Goal: Transaction & Acquisition: Purchase product/service

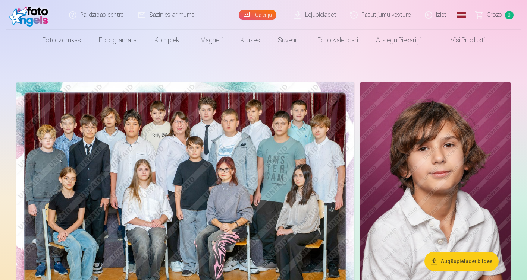
click at [88, 134] on img at bounding box center [185, 194] width 338 height 225
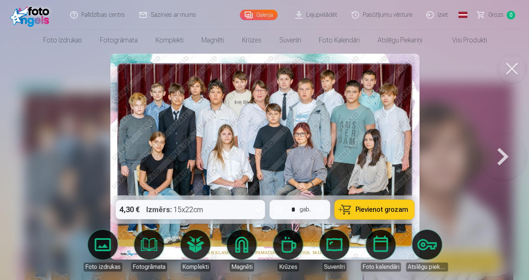
click at [99, 144] on div at bounding box center [264, 140] width 529 height 280
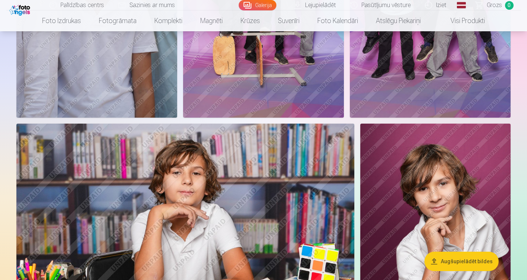
scroll to position [402, 0]
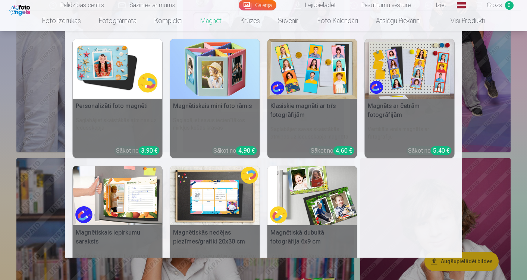
click at [212, 105] on h5 "Magnētiskais mini foto rāmis" at bounding box center [215, 106] width 90 height 15
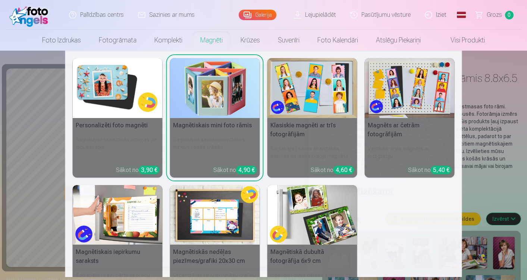
click at [208, 127] on h5 "Magnētiskais mini foto rāmis" at bounding box center [215, 125] width 90 height 15
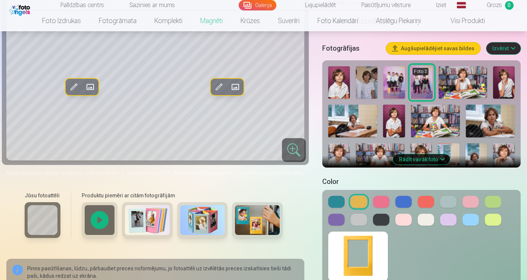
scroll to position [175, 0]
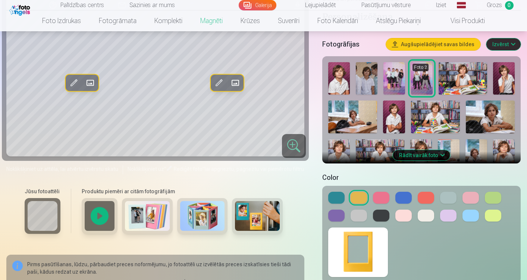
click at [467, 211] on button at bounding box center [470, 216] width 16 height 12
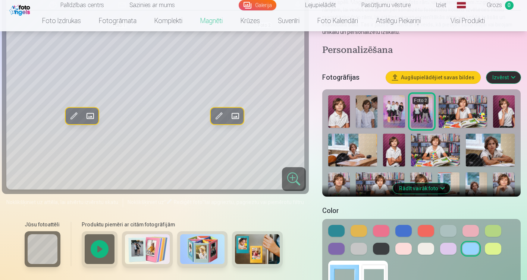
scroll to position [146, 0]
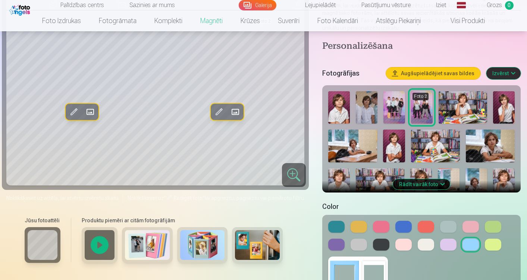
click at [425, 248] on button at bounding box center [426, 245] width 16 height 12
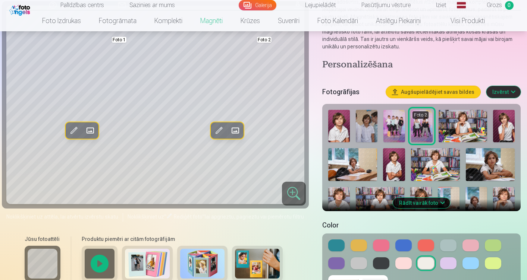
scroll to position [129, 0]
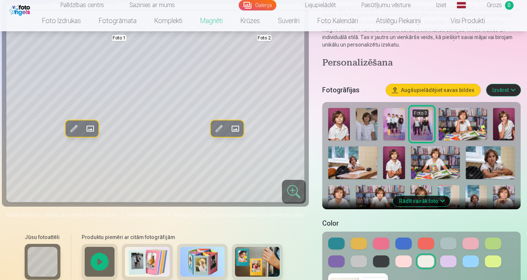
click at [469, 261] on button at bounding box center [470, 262] width 16 height 12
click at [421, 260] on button at bounding box center [426, 262] width 16 height 12
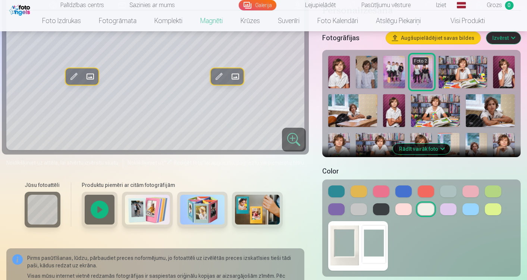
scroll to position [164, 0]
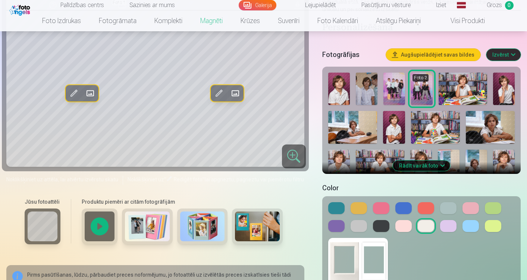
click at [425, 162] on button "Rādīt vairāk foto" at bounding box center [421, 166] width 57 height 10
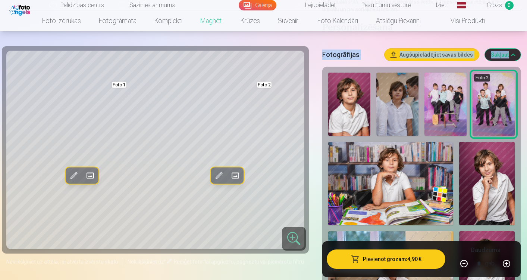
drag, startPoint x: 525, startPoint y: 34, endPoint x: 529, endPoint y: 38, distance: 5.5
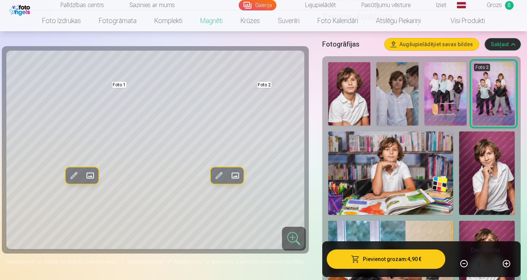
scroll to position [180, 0]
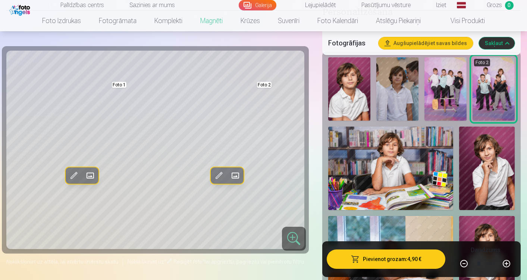
click at [485, 171] on img at bounding box center [487, 169] width 56 height 84
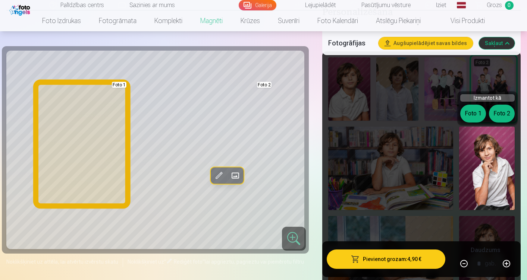
drag, startPoint x: 472, startPoint y: 114, endPoint x: 474, endPoint y: 118, distance: 4.9
click at [474, 118] on button "Foto 1" at bounding box center [473, 114] width 26 height 18
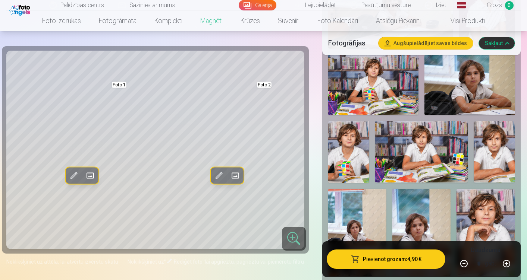
scroll to position [440, 0]
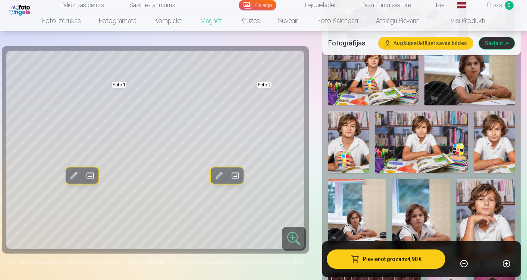
click at [497, 141] on img at bounding box center [493, 142] width 41 height 62
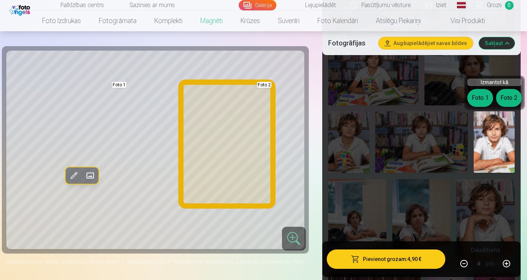
click at [507, 98] on button "Foto 2" at bounding box center [509, 98] width 26 height 18
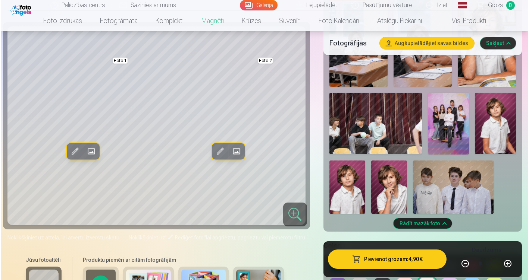
scroll to position [620, 0]
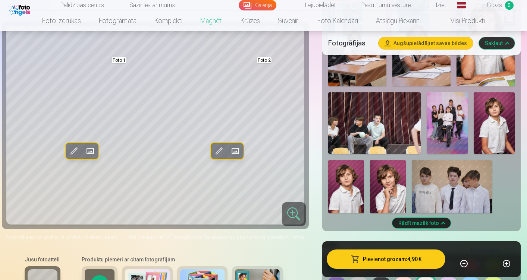
click at [412, 260] on button "Pievienot grozam : 4,90 €" at bounding box center [386, 259] width 119 height 19
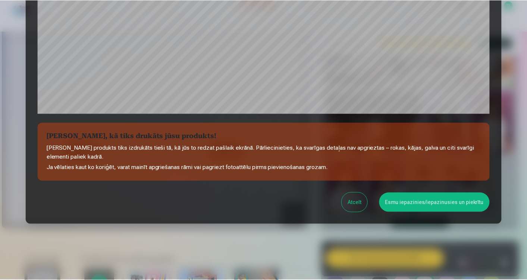
scroll to position [256, 0]
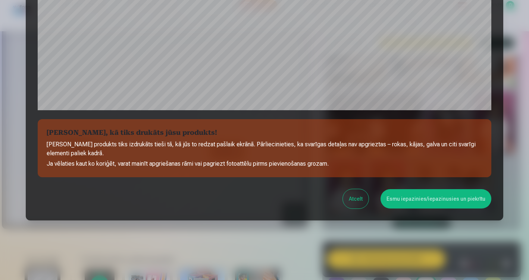
click at [416, 196] on button "Esmu iepazinies/iepazinusies un piekrītu" at bounding box center [435, 198] width 111 height 19
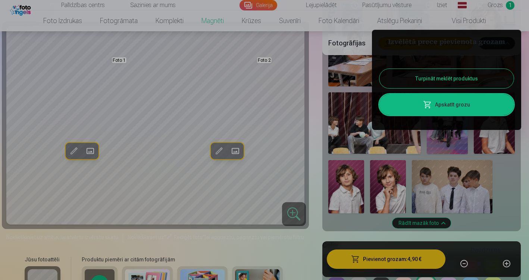
click at [446, 78] on button "Turpināt meklēt produktus" at bounding box center [446, 78] width 134 height 19
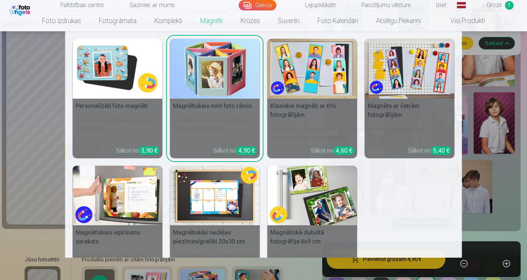
click at [388, 112] on h5 "Magnēts ar četrām fotogrāfijām" at bounding box center [410, 111] width 90 height 24
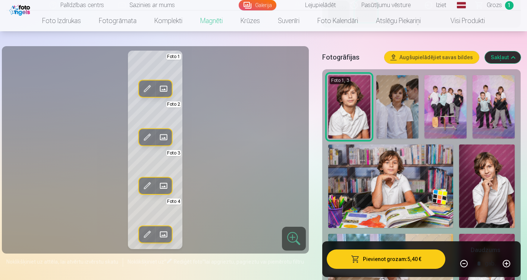
scroll to position [212, 0]
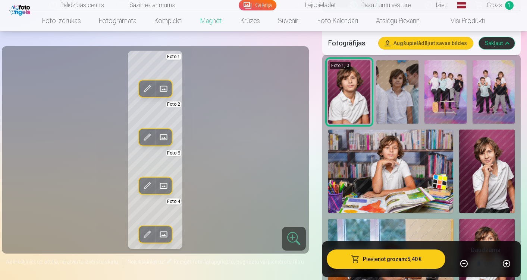
click at [447, 85] on img at bounding box center [445, 91] width 42 height 63
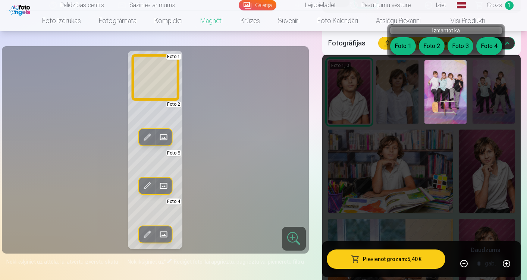
click at [404, 47] on button "Foto 1" at bounding box center [403, 46] width 26 height 18
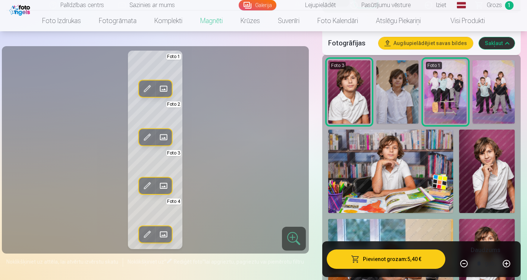
click at [486, 82] on img at bounding box center [493, 91] width 42 height 63
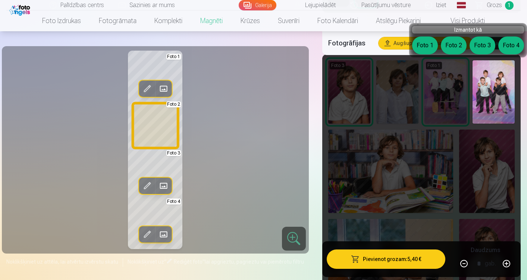
click at [451, 44] on button "Foto 2" at bounding box center [454, 46] width 26 height 18
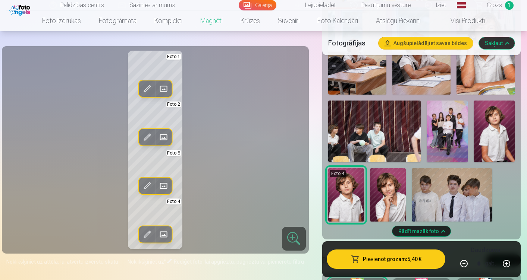
scroll to position [648, 0]
click at [449, 126] on img at bounding box center [446, 132] width 41 height 62
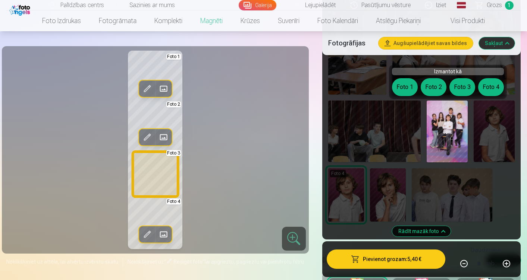
click at [463, 86] on button "Foto 3" at bounding box center [462, 87] width 26 height 18
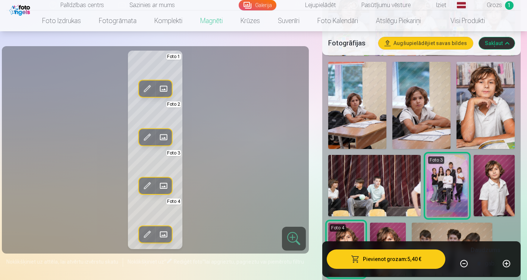
scroll to position [590, 0]
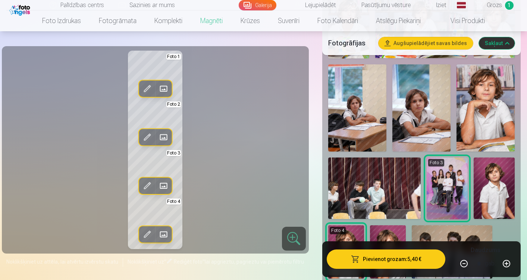
click at [422, 111] on img at bounding box center [421, 108] width 58 height 88
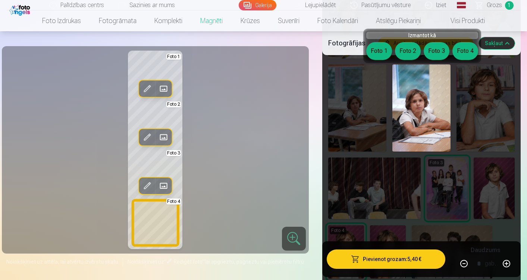
click at [460, 50] on button "Foto 4" at bounding box center [465, 51] width 26 height 18
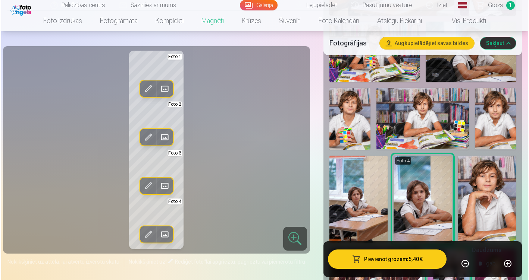
scroll to position [511, 0]
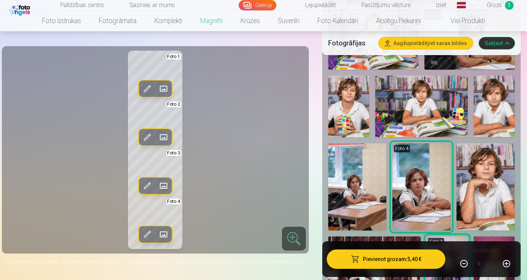
click at [401, 254] on button "Pievienot grozam : 5,40 €" at bounding box center [386, 259] width 119 height 19
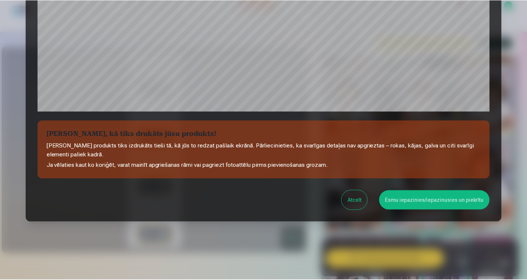
scroll to position [256, 0]
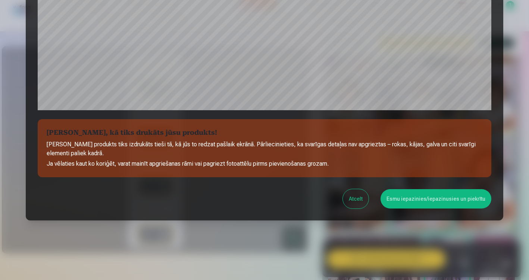
click at [420, 200] on button "Esmu iepazinies/iepazinusies un piekrītu" at bounding box center [435, 198] width 111 height 19
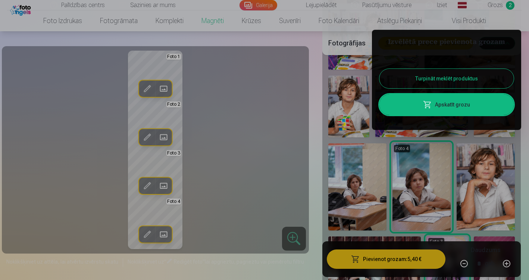
click at [64, 21] on div at bounding box center [264, 140] width 529 height 280
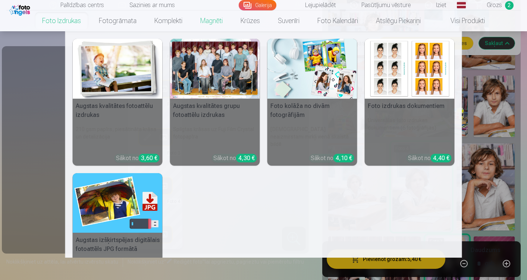
click at [120, 103] on h5 "Augstas kvalitātes fotoattēlu izdrukas" at bounding box center [118, 111] width 90 height 24
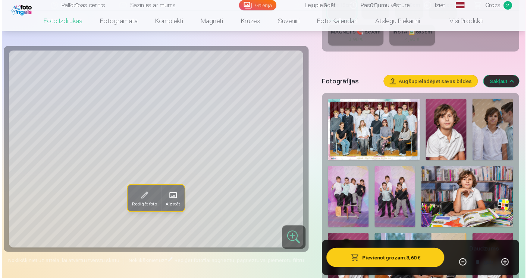
scroll to position [244, 0]
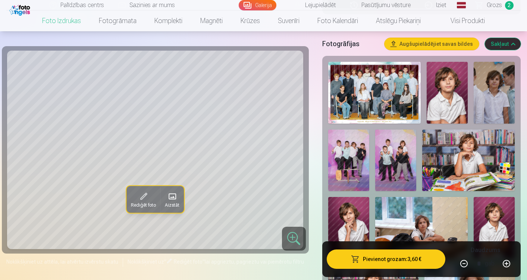
click at [389, 88] on img at bounding box center [374, 93] width 92 height 62
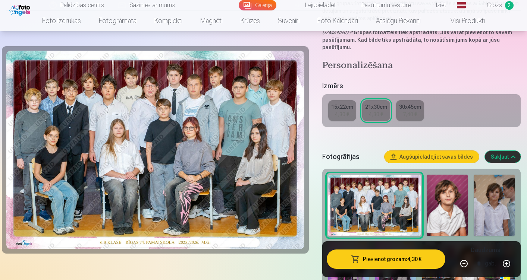
scroll to position [132, 0]
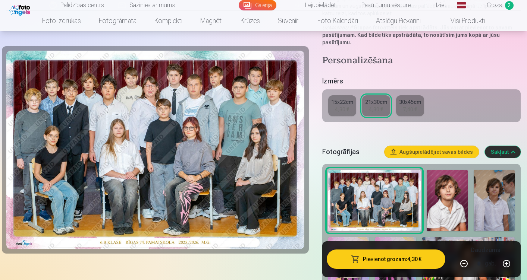
click at [372, 109] on div "4,30 €" at bounding box center [376, 109] width 14 height 7
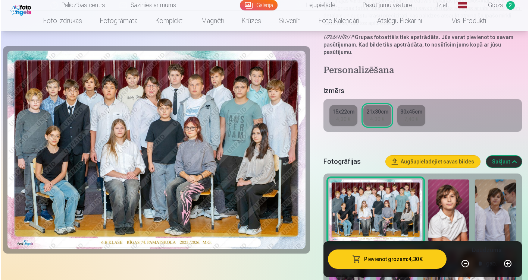
scroll to position [151, 0]
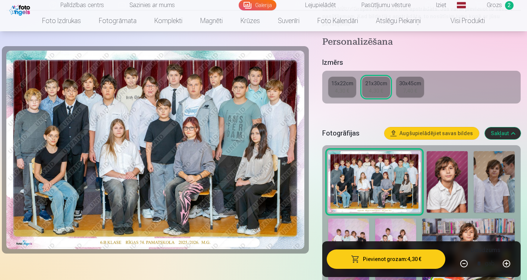
click at [369, 258] on button "Pievienot grozam : 4,30 €" at bounding box center [386, 259] width 119 height 19
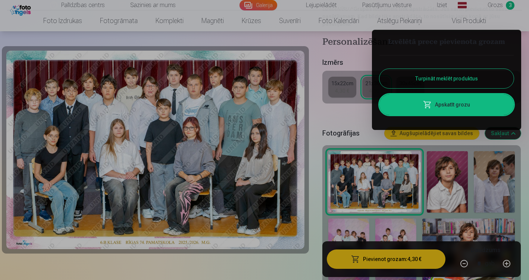
click at [465, 105] on link "Apskatīt grozu" at bounding box center [446, 104] width 134 height 21
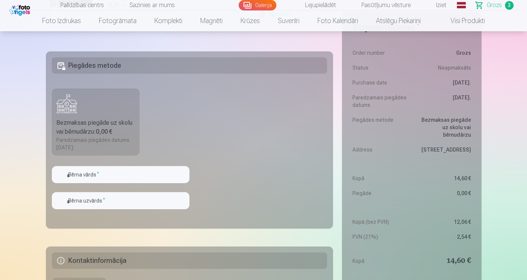
scroll to position [390, 0]
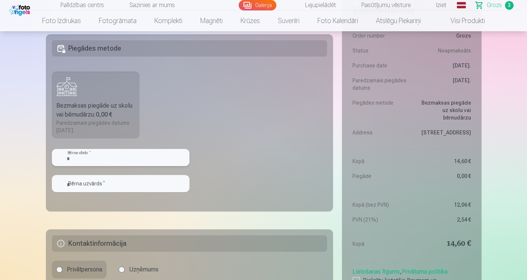
click at [132, 165] on input "text" at bounding box center [121, 157] width 138 height 17
type input "*"
type input "******"
click at [111, 182] on input "text" at bounding box center [121, 183] width 138 height 17
type input "*"
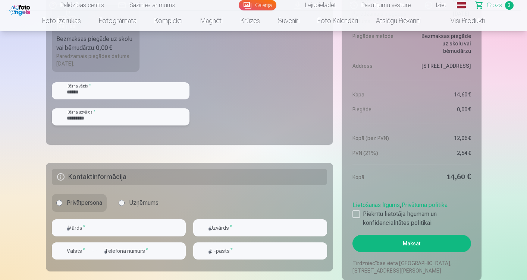
scroll to position [461, 0]
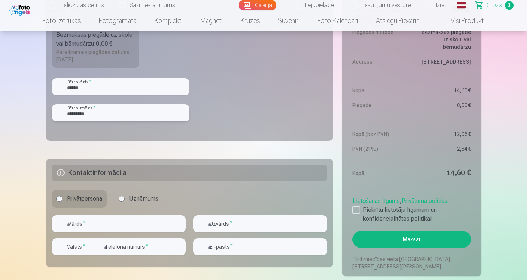
type input "*********"
click at [143, 226] on input "text" at bounding box center [119, 223] width 134 height 17
type input "****"
click at [259, 225] on input "text" at bounding box center [260, 223] width 134 height 17
type input "********"
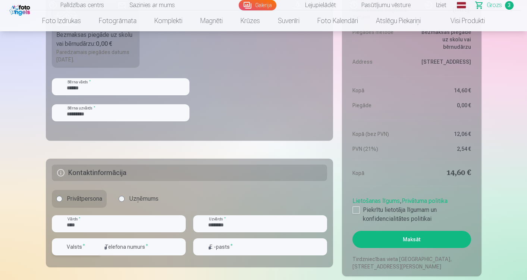
click at [93, 249] on div "button" at bounding box center [94, 247] width 9 height 9
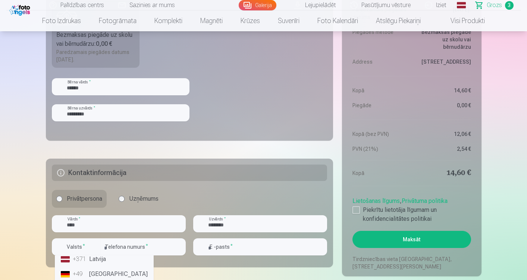
scroll to position [21, 0]
click at [127, 260] on li "+371 Latvija" at bounding box center [104, 262] width 93 height 15
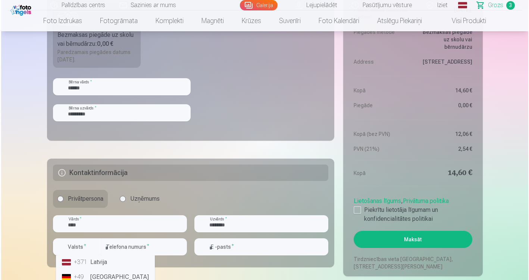
scroll to position [0, 0]
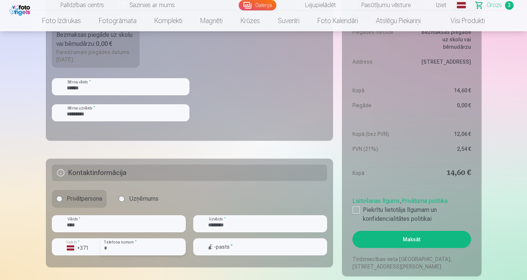
click at [125, 248] on input "number" at bounding box center [142, 247] width 85 height 17
type input "********"
click at [244, 250] on input "email" at bounding box center [260, 247] width 134 height 17
click at [240, 252] on input "email" at bounding box center [260, 247] width 134 height 17
type input "**********"
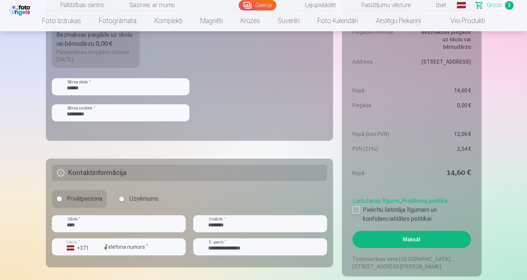
click at [359, 209] on div at bounding box center [355, 210] width 7 height 7
click at [393, 243] on button "Maksāt" at bounding box center [411, 239] width 118 height 17
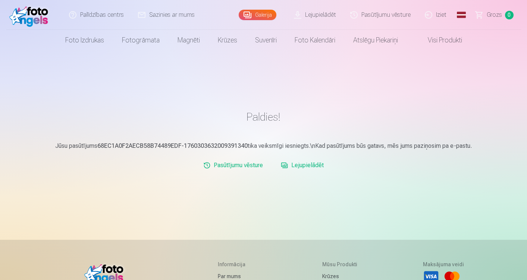
click at [444, 9] on link "Iziet" at bounding box center [436, 15] width 36 height 30
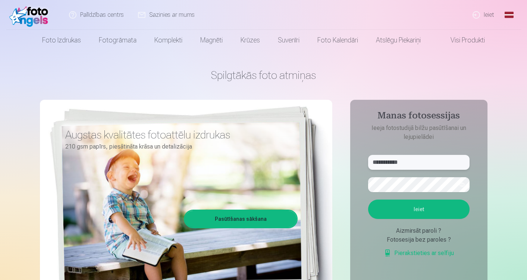
click at [416, 167] on input "**********" at bounding box center [418, 162] width 101 height 15
type input "**********"
click at [420, 208] on button "Ieiet" at bounding box center [418, 209] width 101 height 19
